Goal: Navigation & Orientation: Find specific page/section

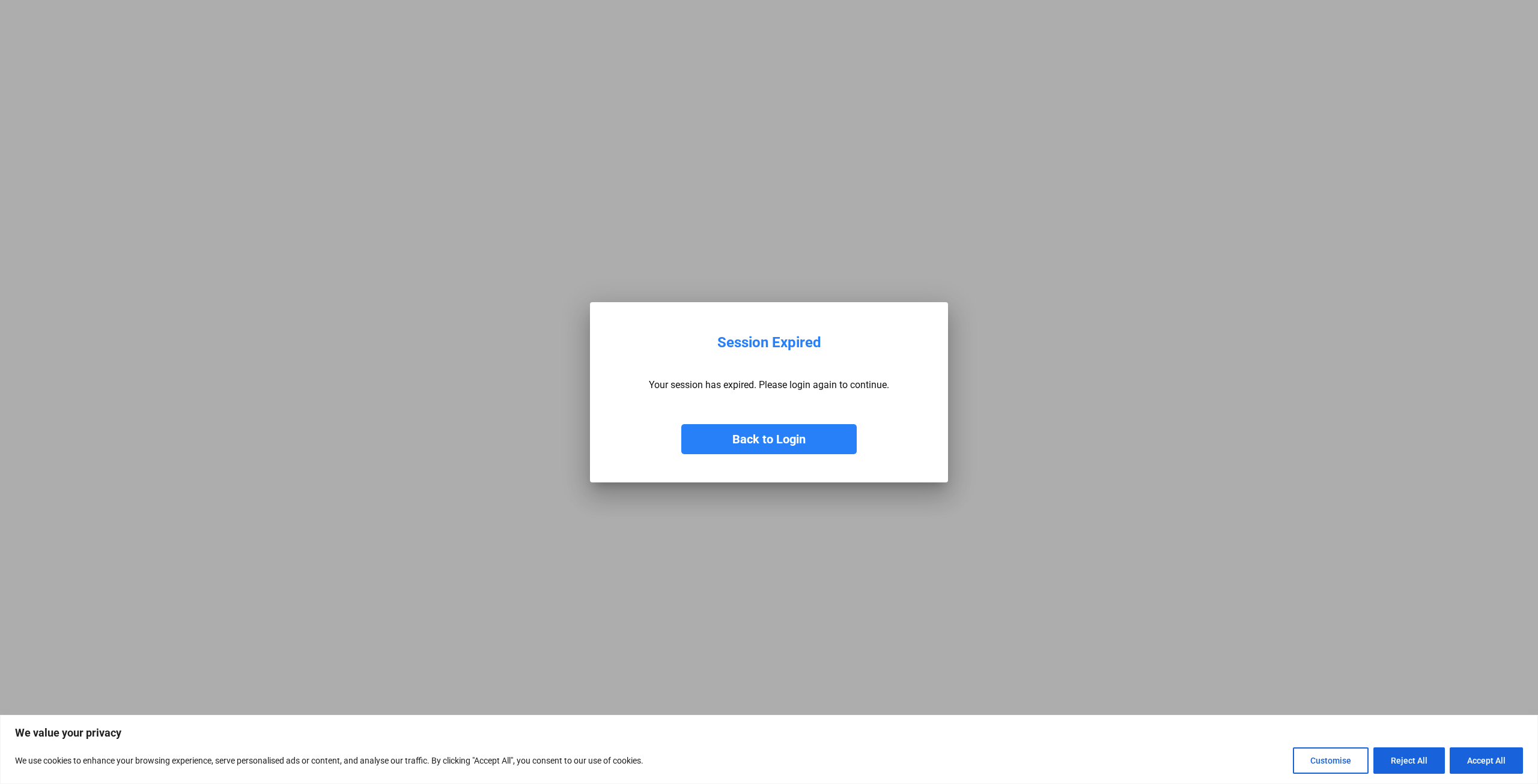
click at [787, 439] on button "Back to Login" at bounding box center [769, 439] width 176 height 30
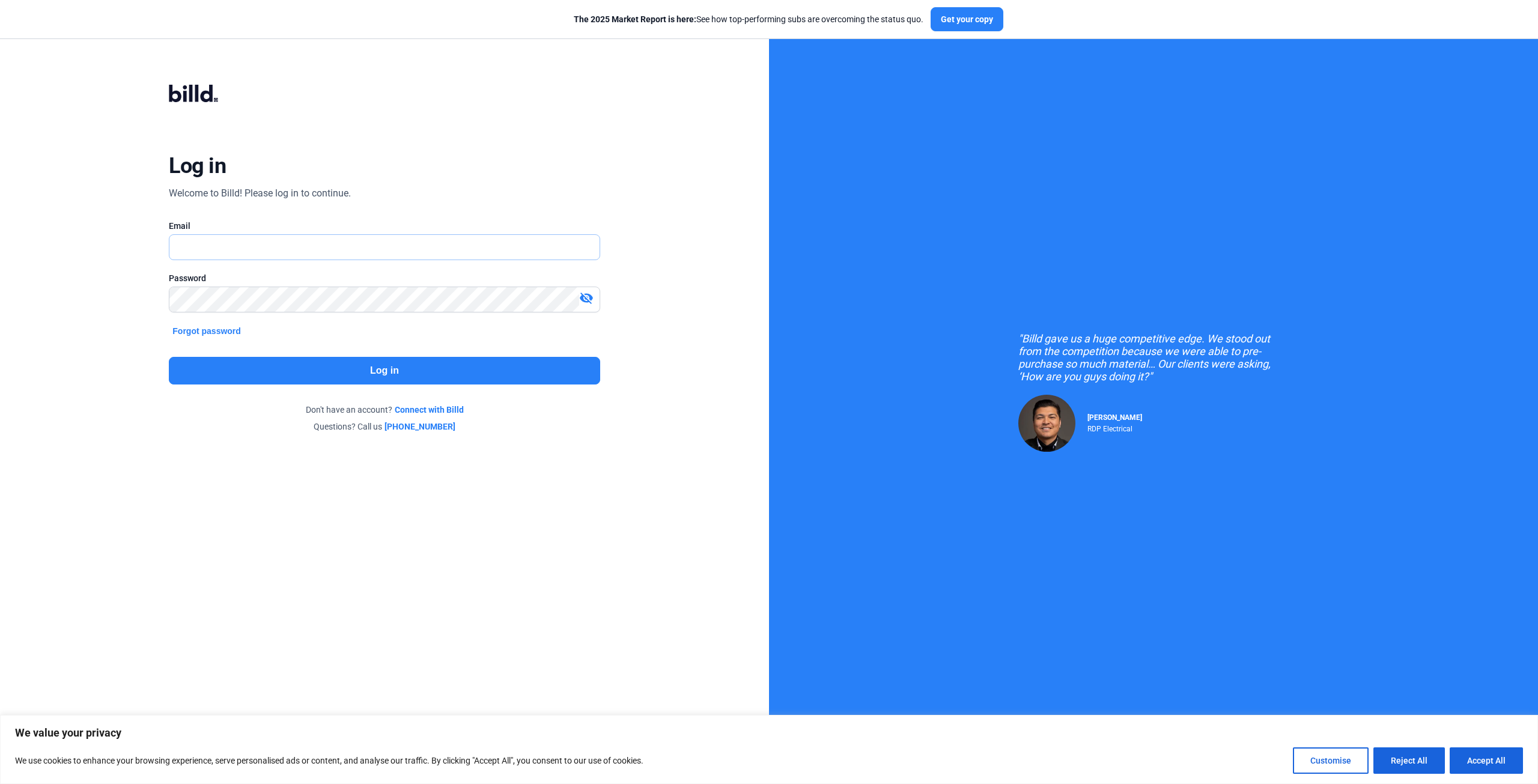
type input "[PERSON_NAME][EMAIL_ADDRESS][DOMAIN_NAME]"
click at [382, 365] on button "Log in" at bounding box center [384, 370] width 431 height 28
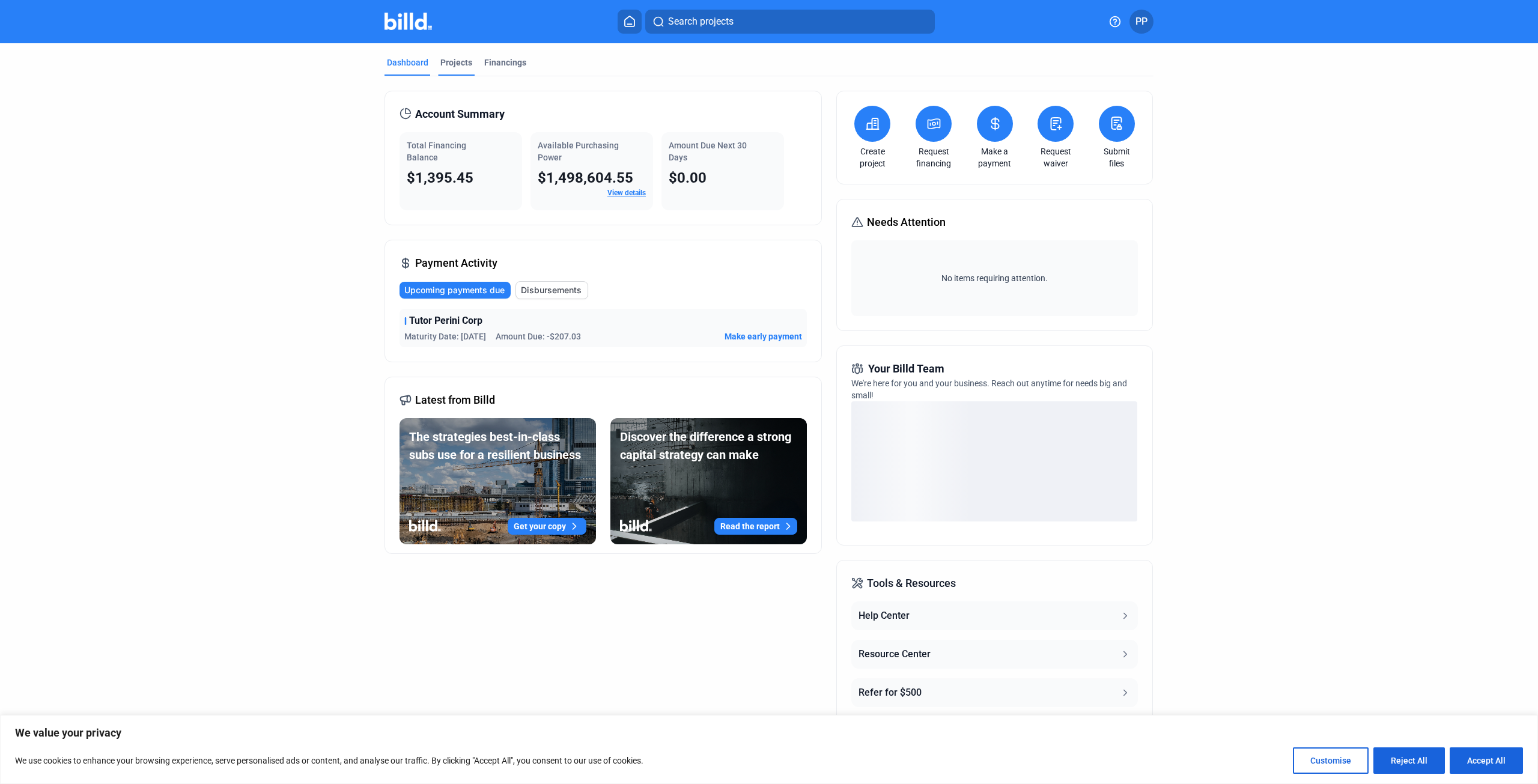
click at [455, 64] on div "Projects" at bounding box center [456, 62] width 32 height 12
